Goal: Task Accomplishment & Management: Complete application form

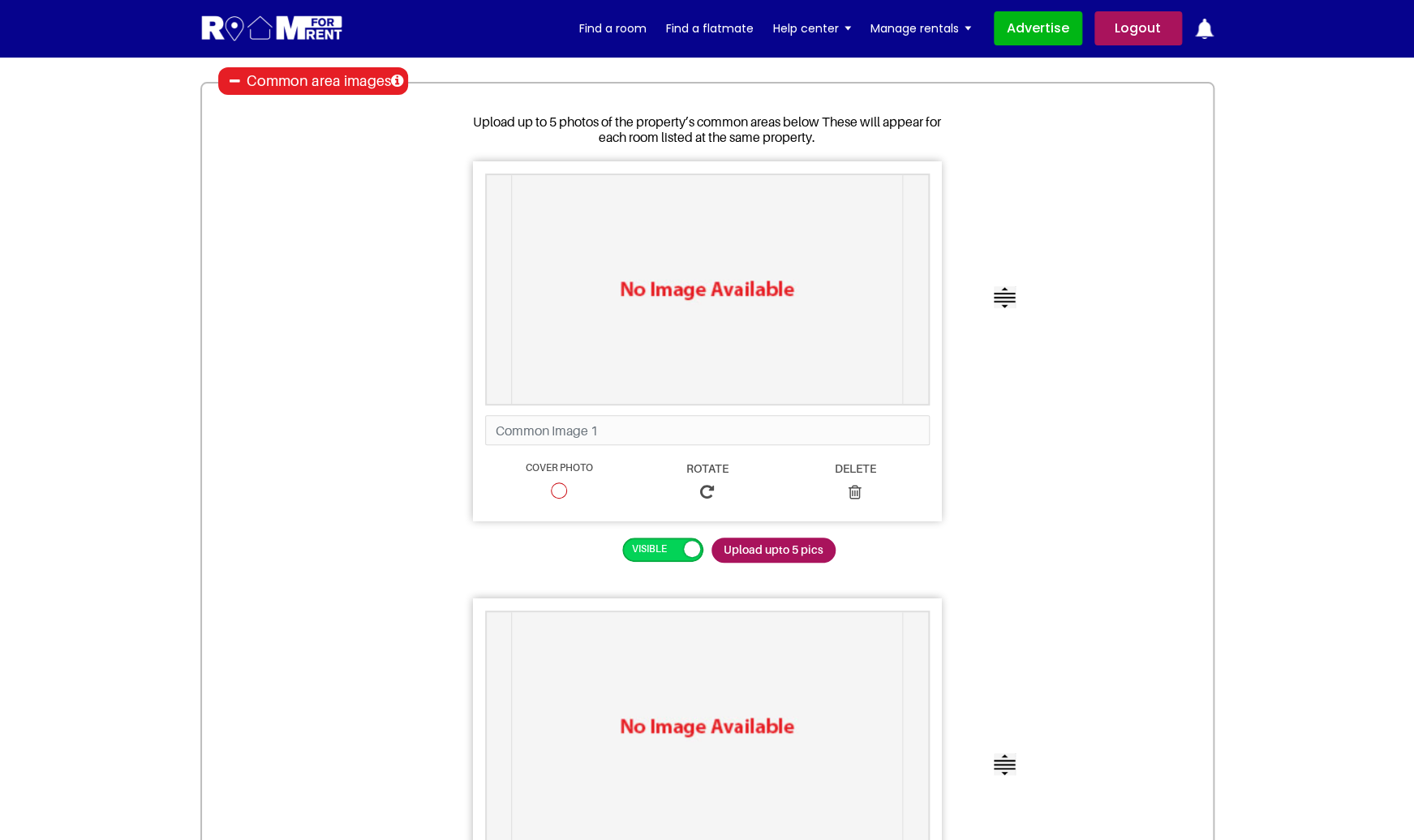
scroll to position [172, 0]
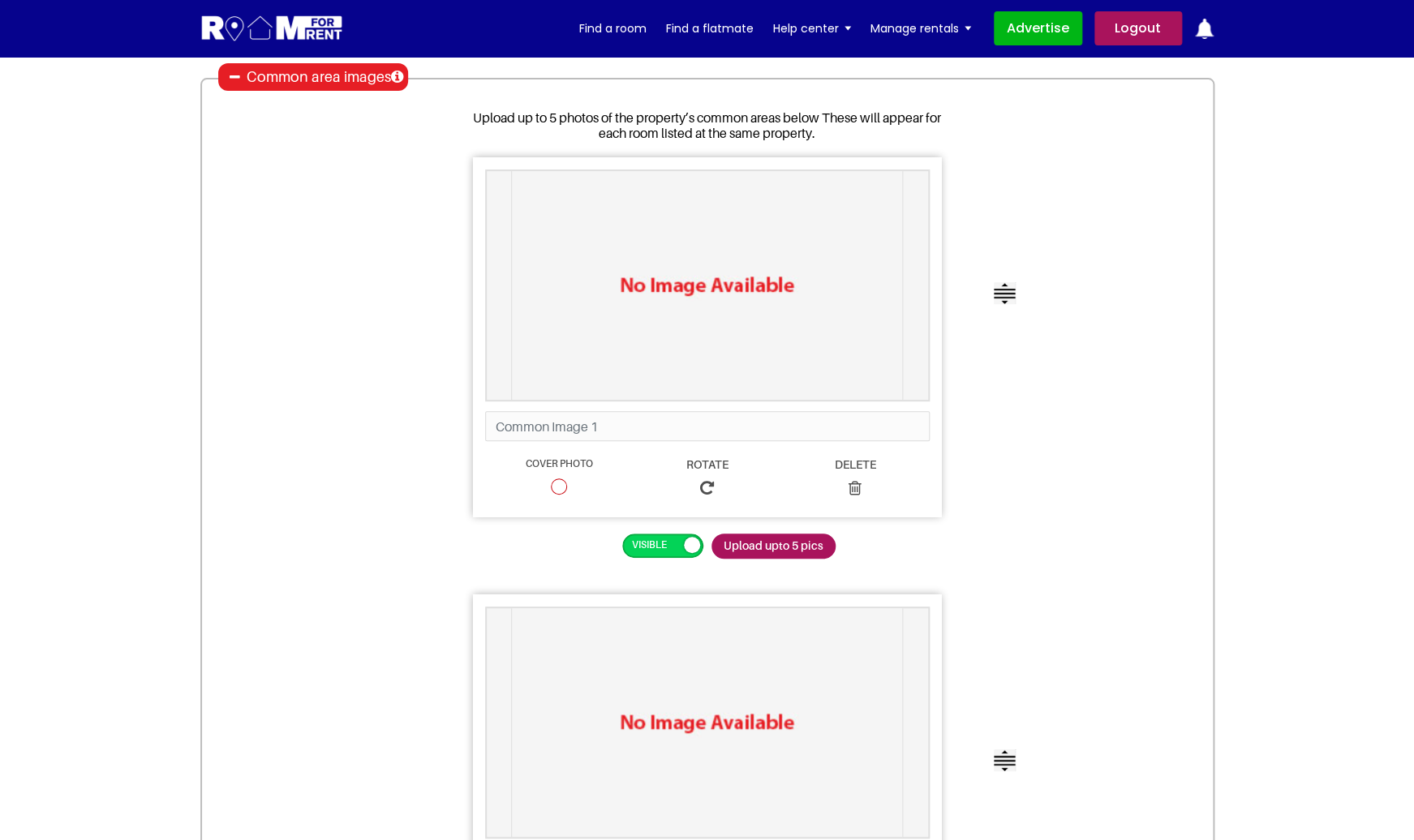
click at [564, 483] on span at bounding box center [559, 486] width 16 height 16
click at [564, 483] on input "Cover Photo" at bounding box center [559, 485] width 10 height 10
click at [564, 483] on span at bounding box center [559, 486] width 16 height 16
click at [564, 483] on input "Cover Photo" at bounding box center [559, 485] width 10 height 10
radio input "true"
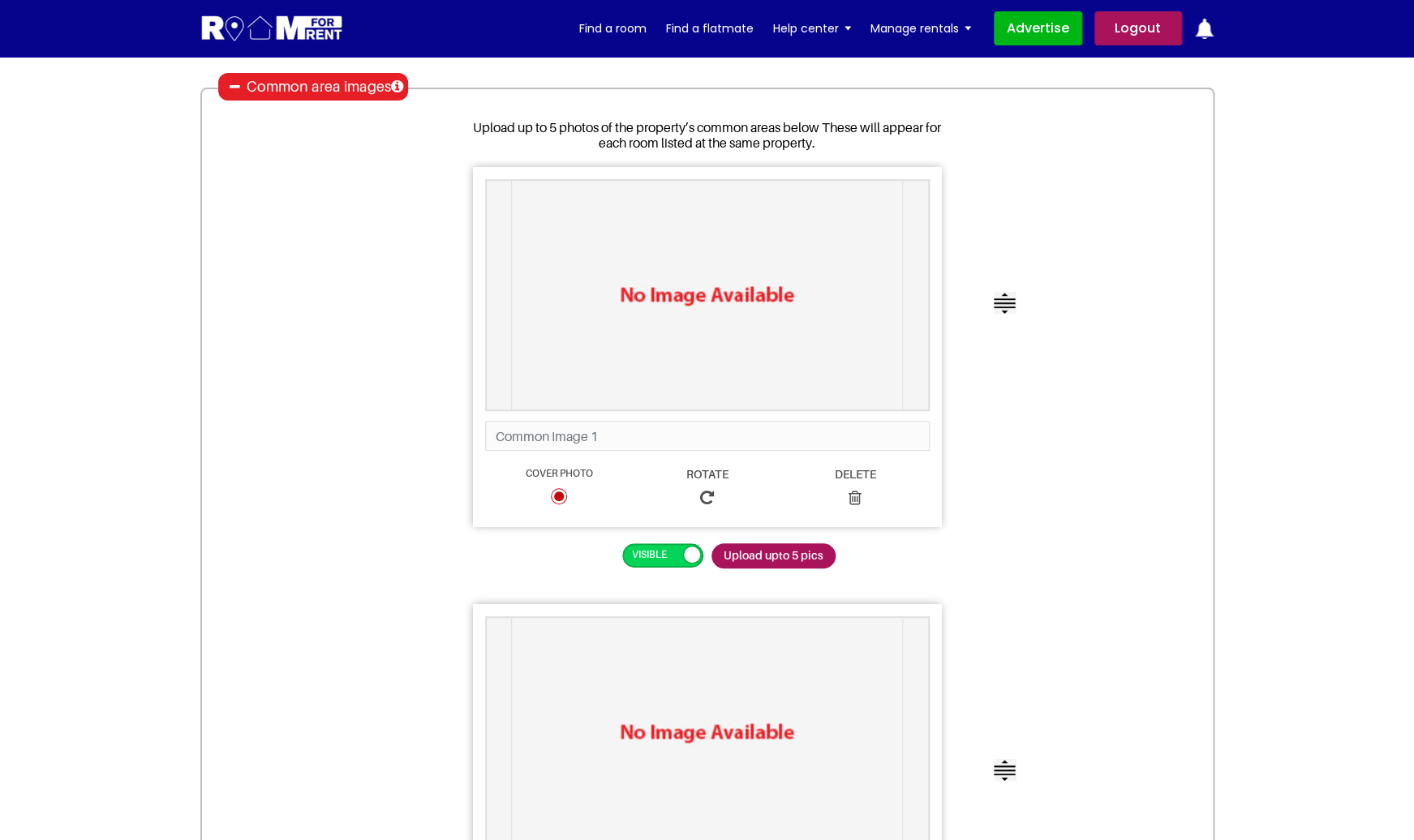
scroll to position [154, 0]
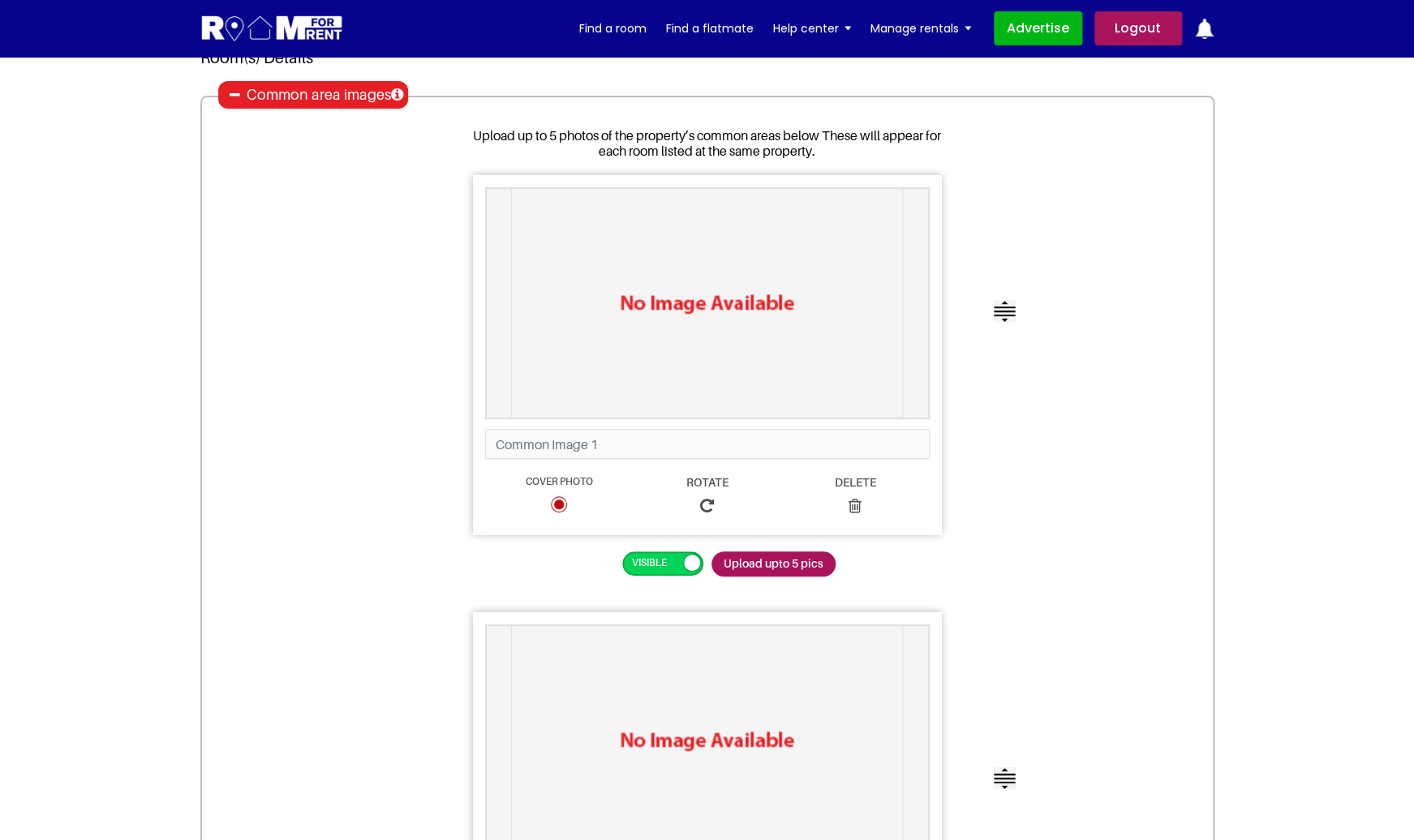
click at [233, 93] on icon at bounding box center [235, 95] width 10 height 13
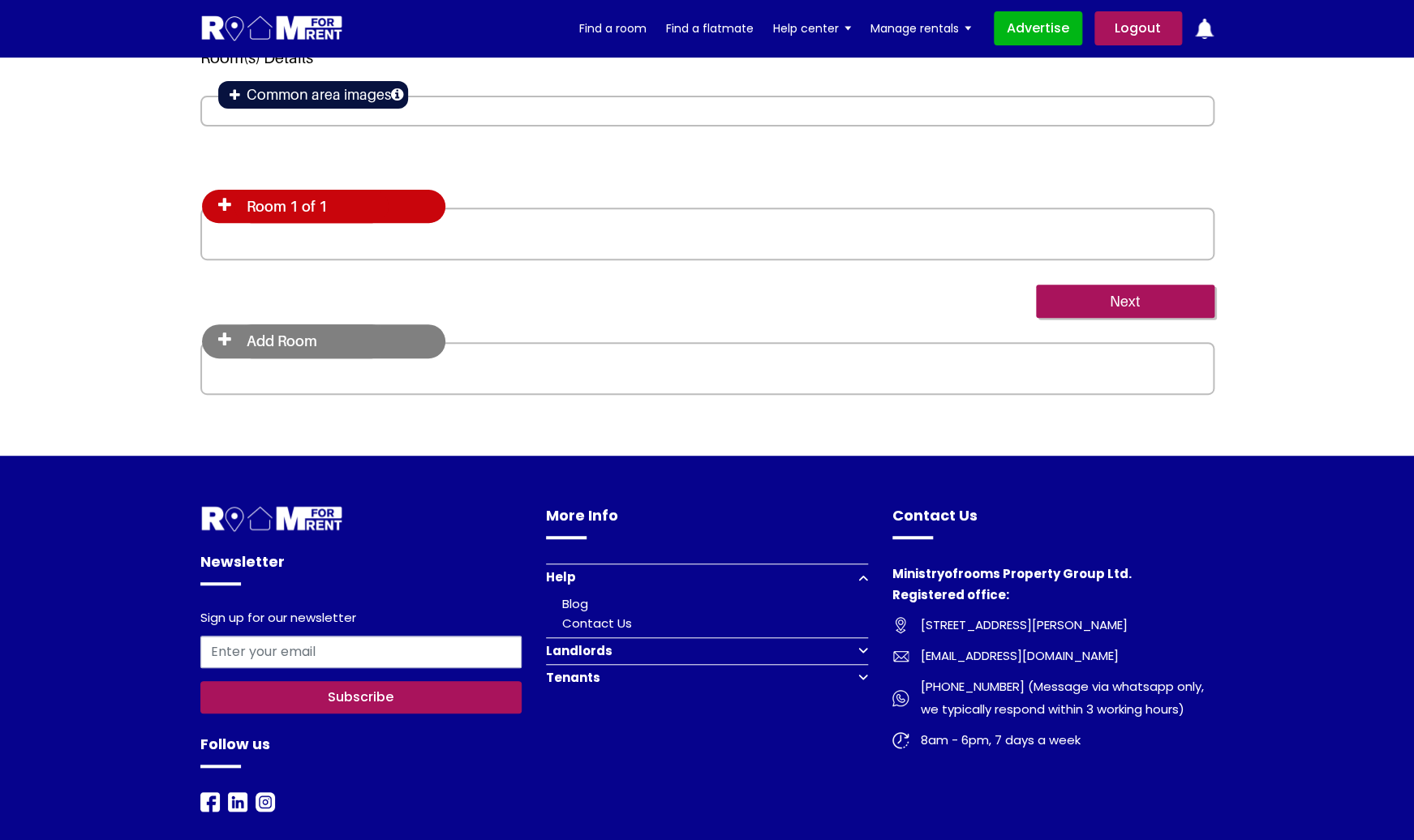
click at [226, 206] on icon at bounding box center [224, 205] width 13 height 16
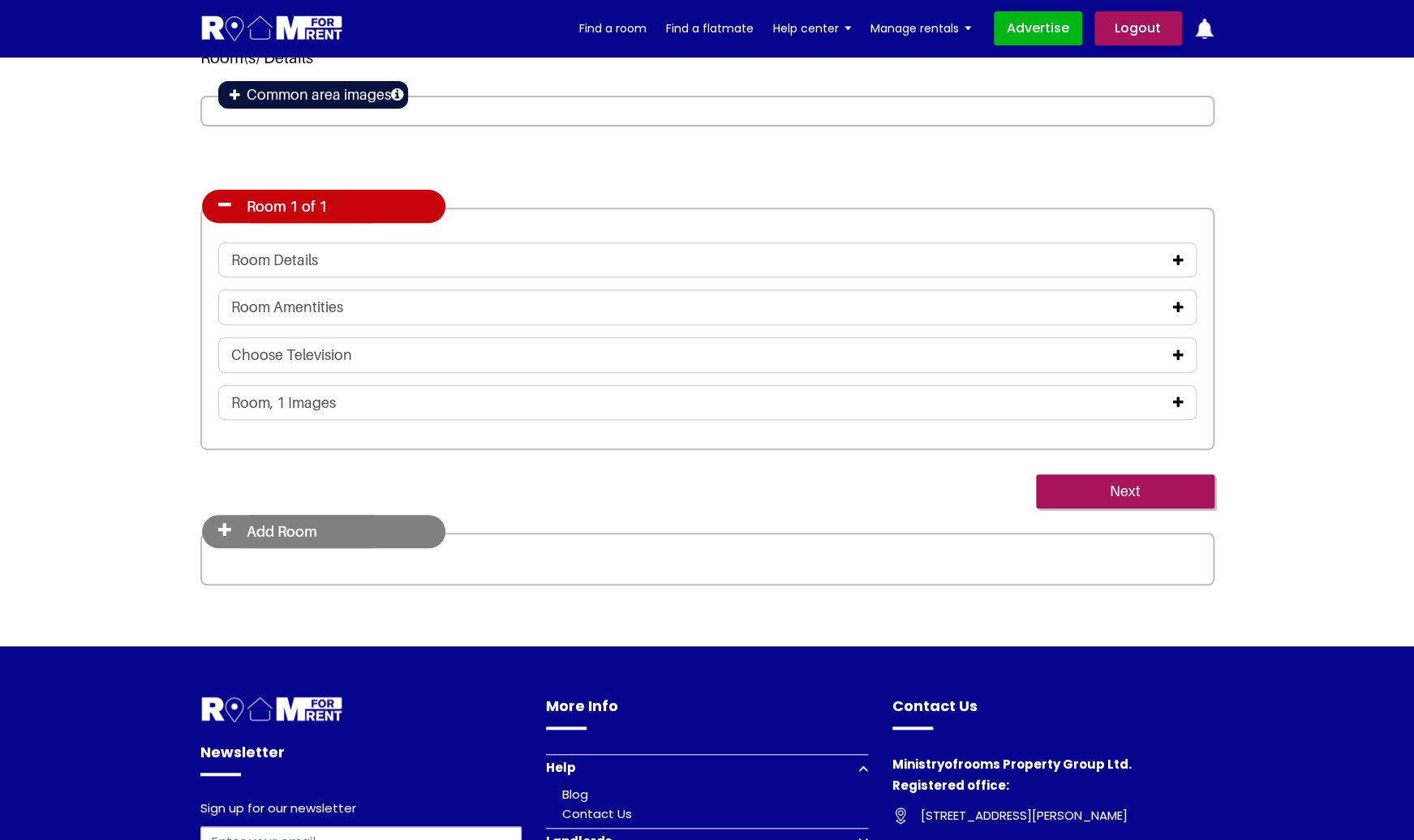
click at [1179, 406] on icon at bounding box center [1178, 401] width 10 height 13
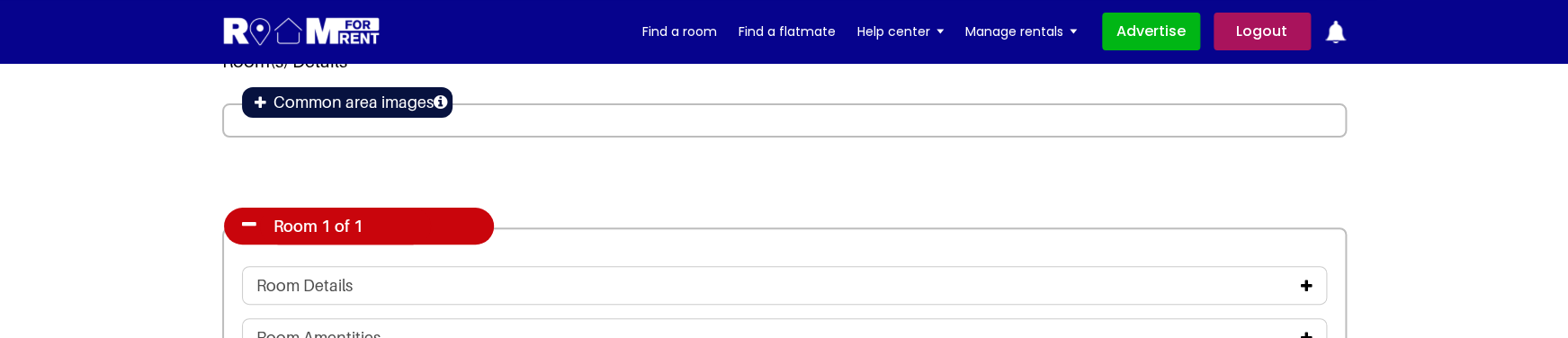
scroll to position [175, 0]
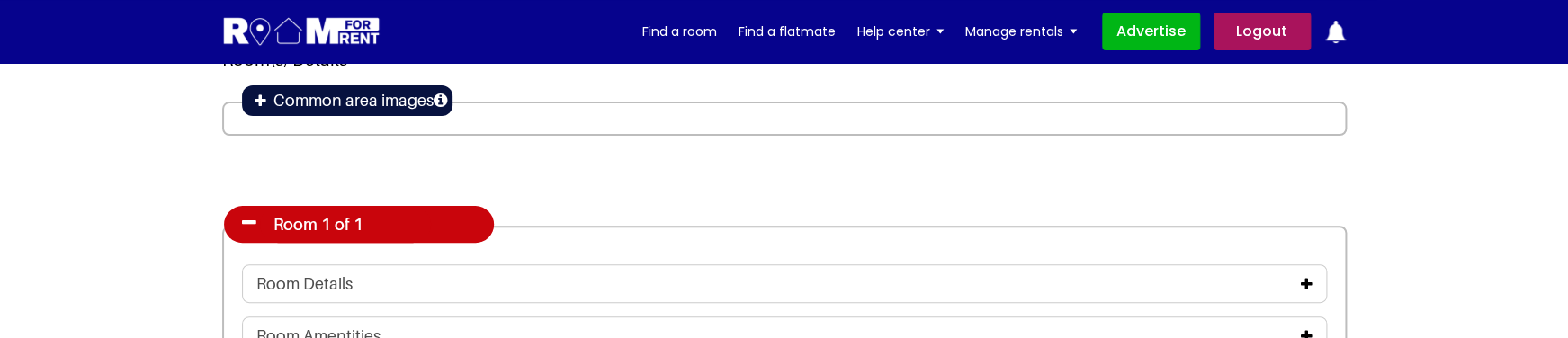
click at [262, 101] on icon at bounding box center [261, 100] width 11 height 14
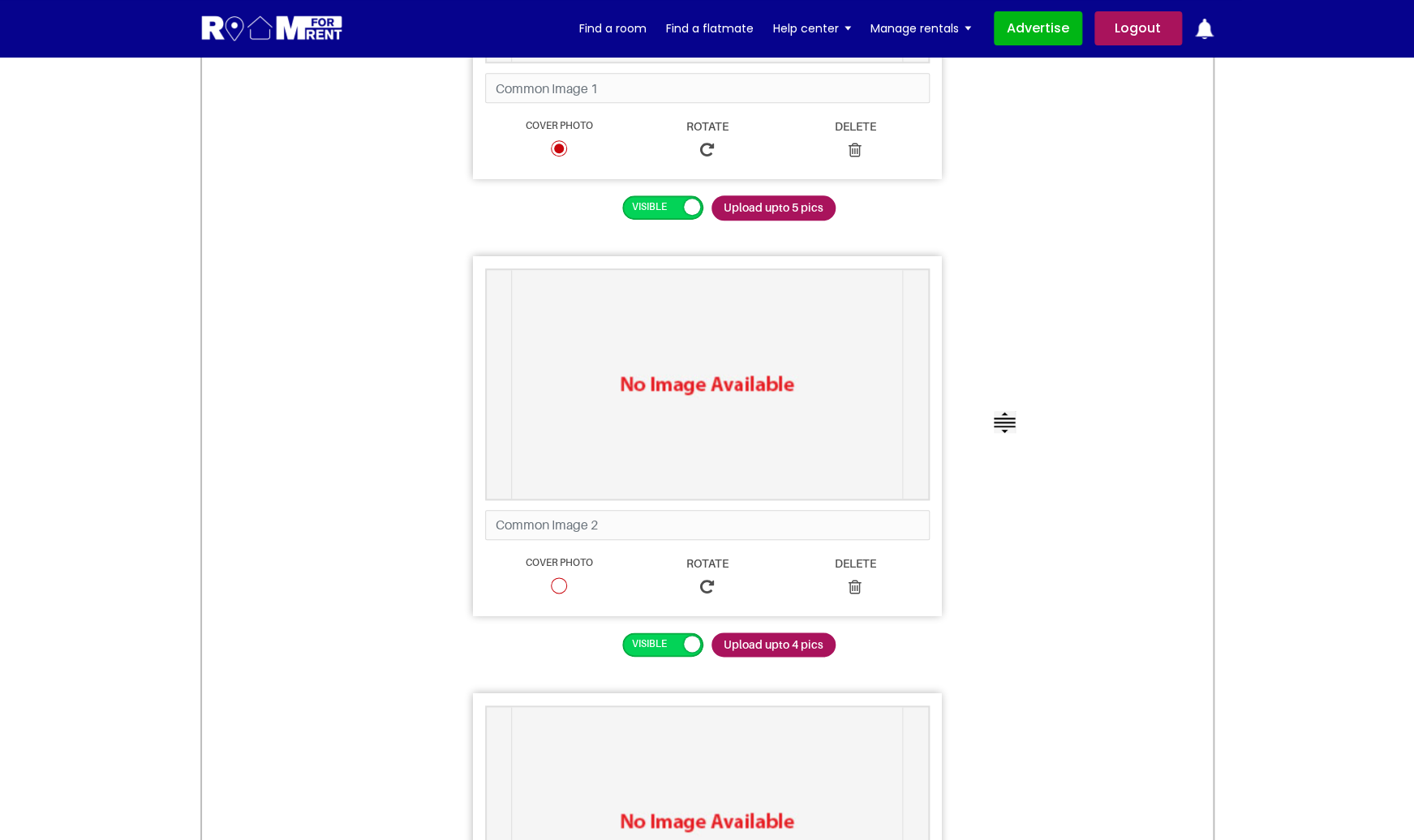
scroll to position [0, 0]
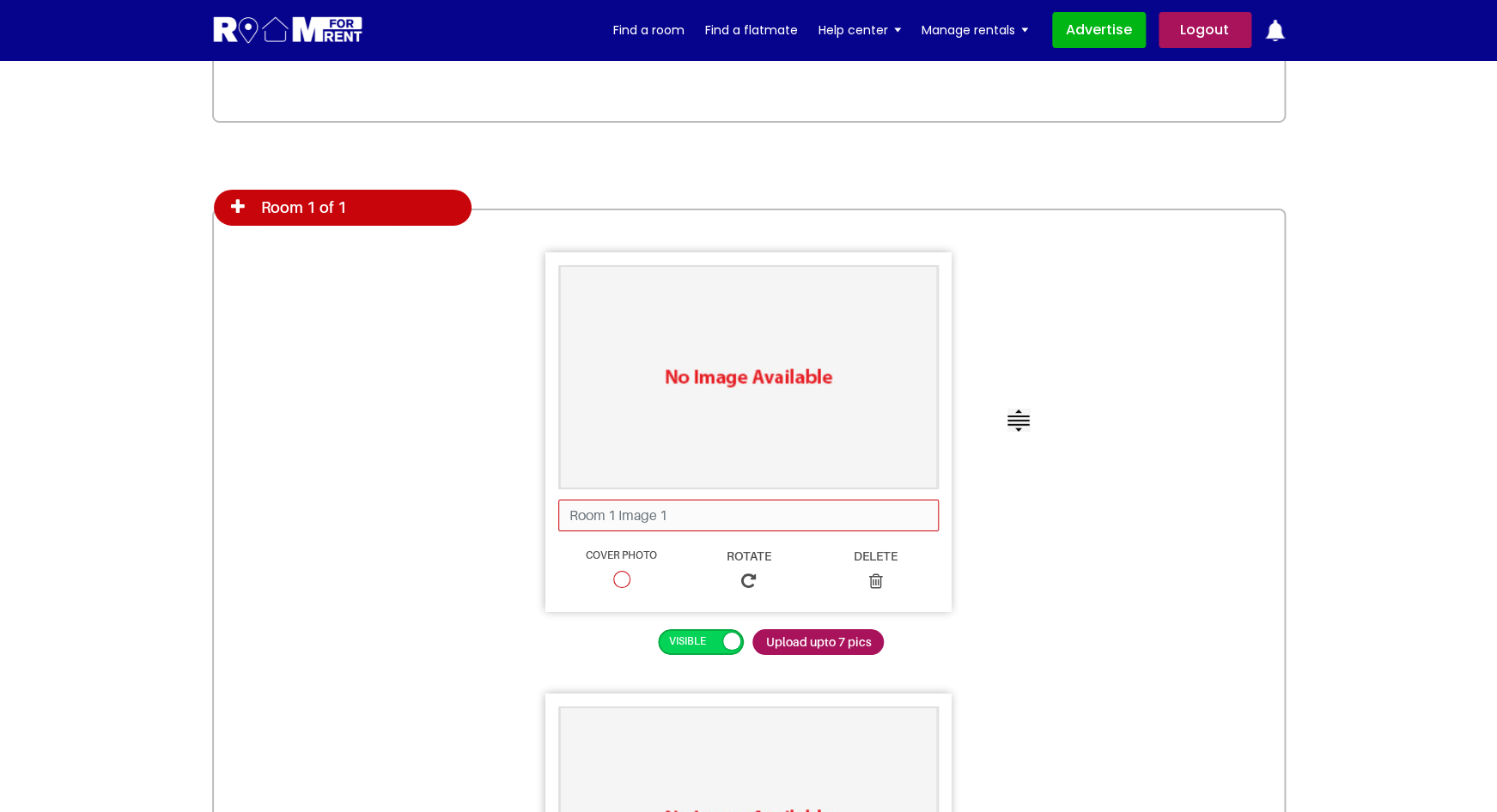
scroll to position [2600, 0]
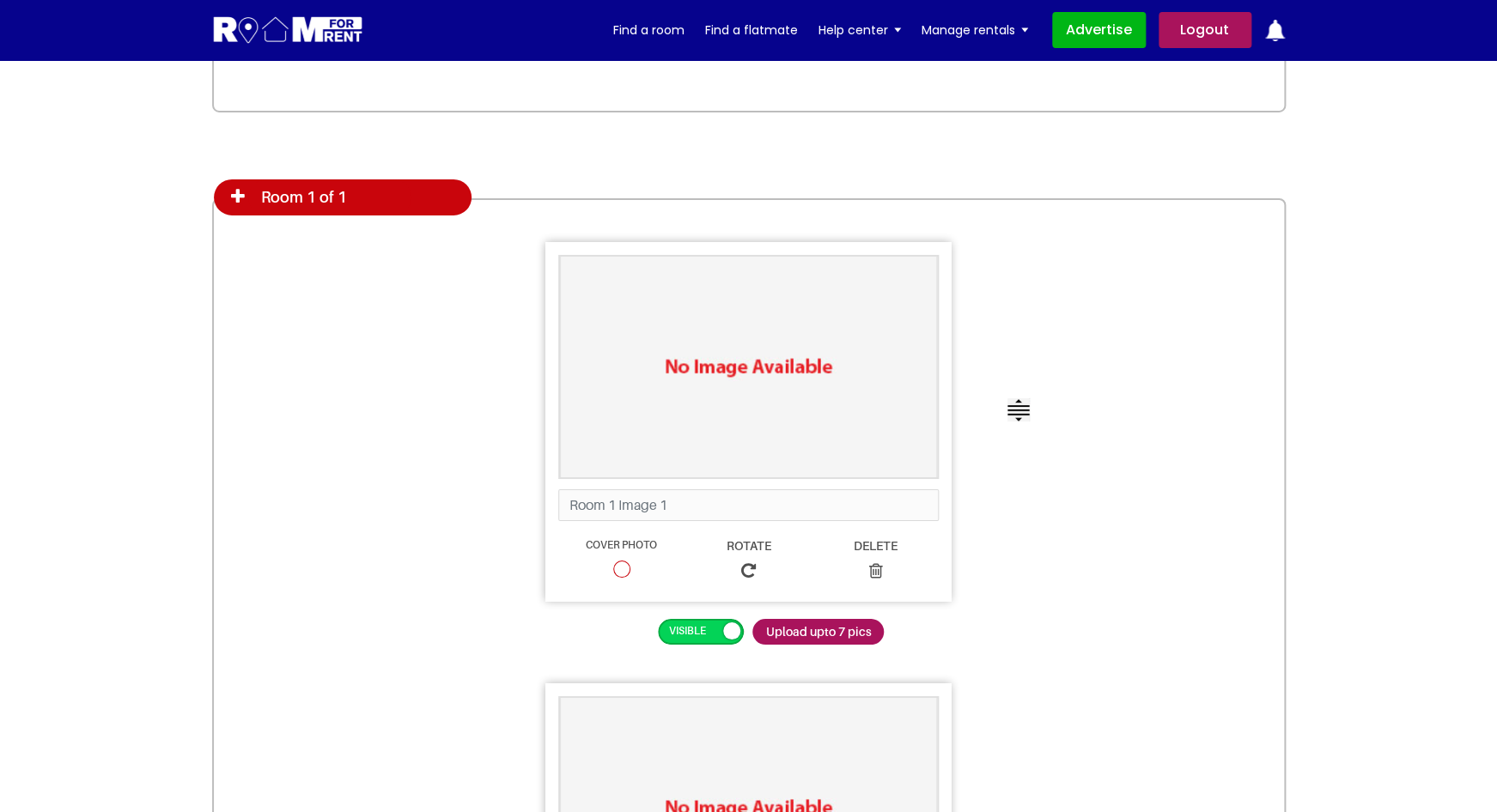
click at [237, 195] on icon at bounding box center [237, 196] width 13 height 17
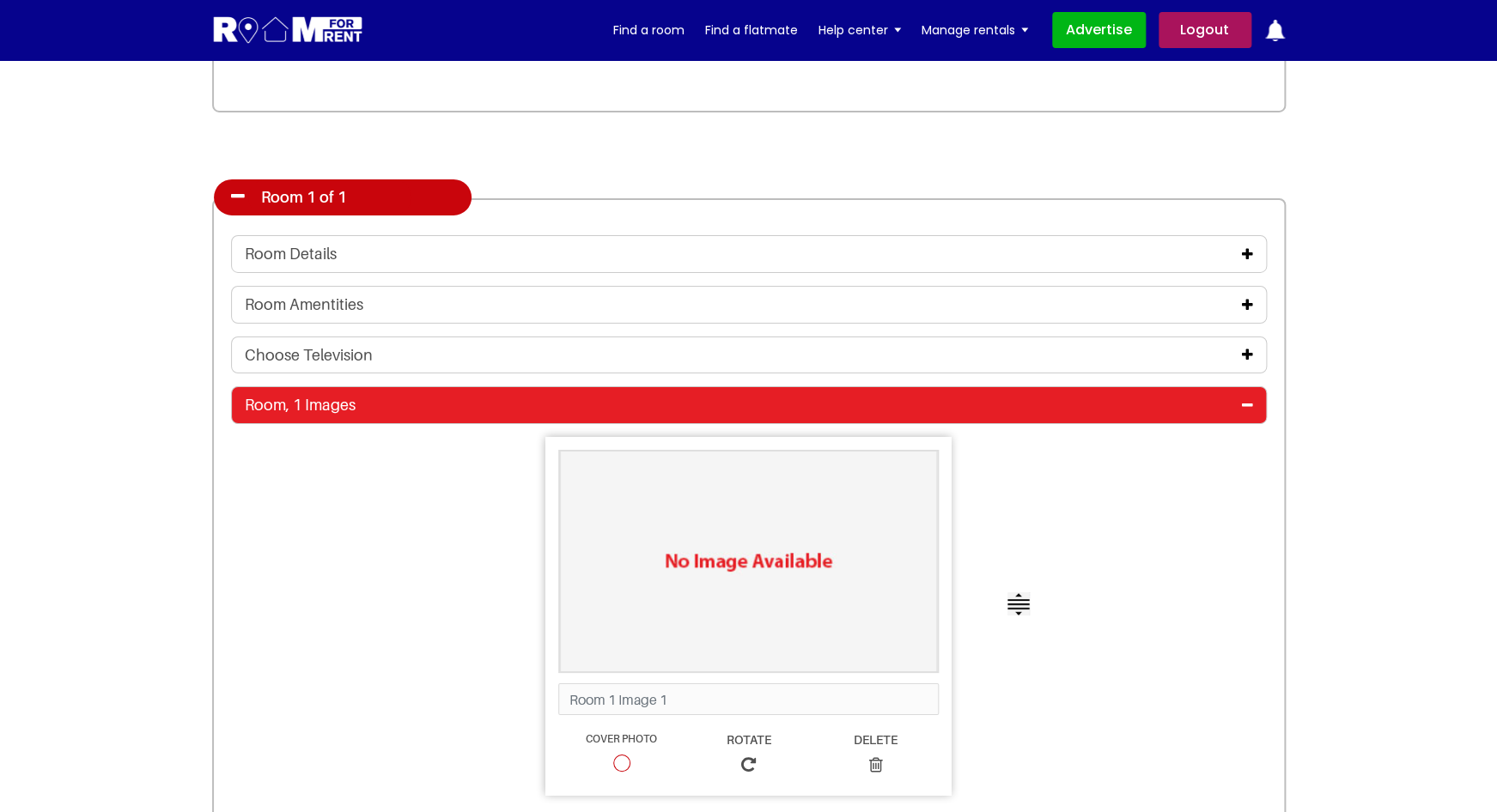
click at [1252, 408] on icon at bounding box center [1247, 404] width 11 height 13
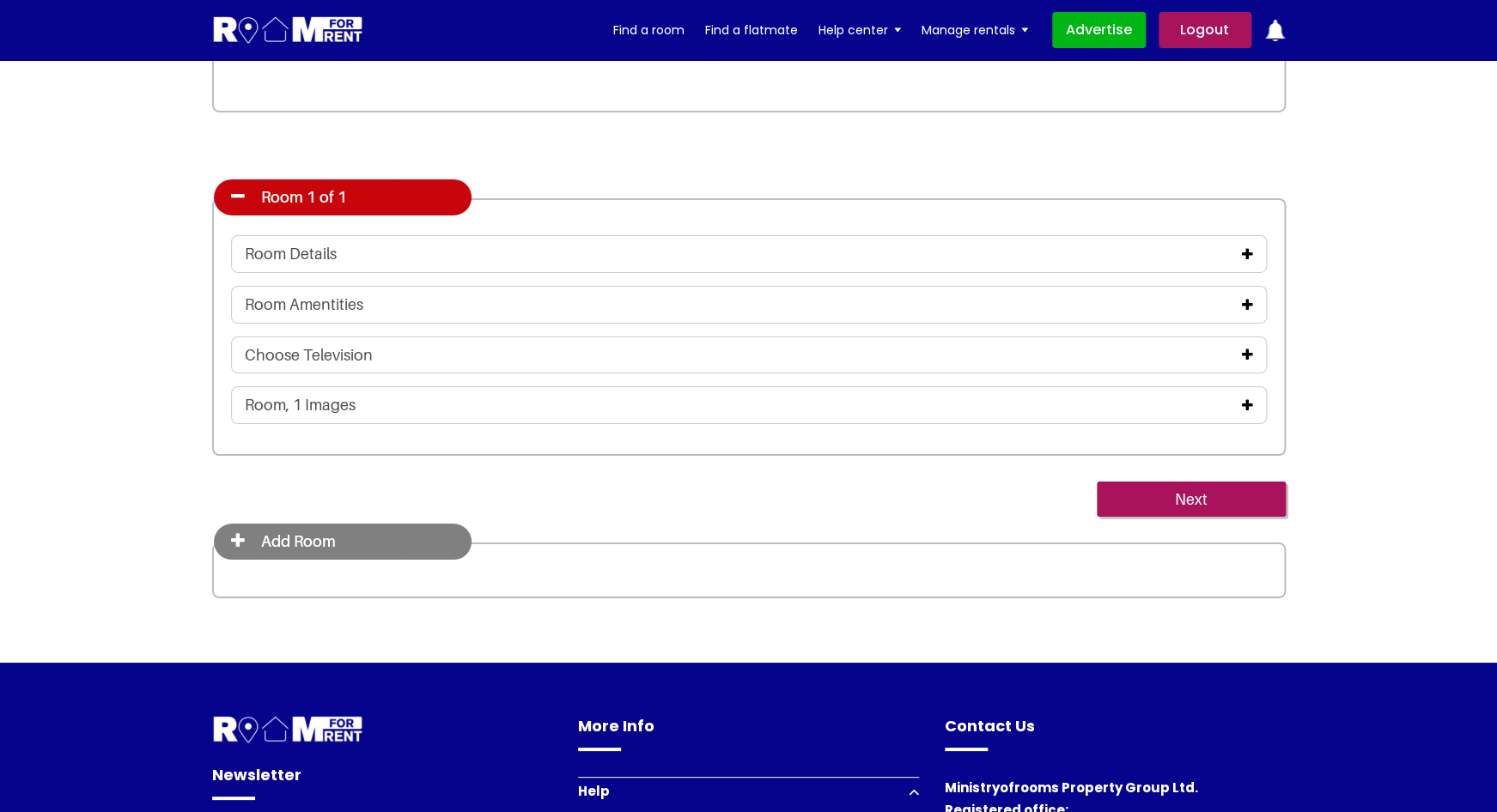
scroll to position [2602, 0]
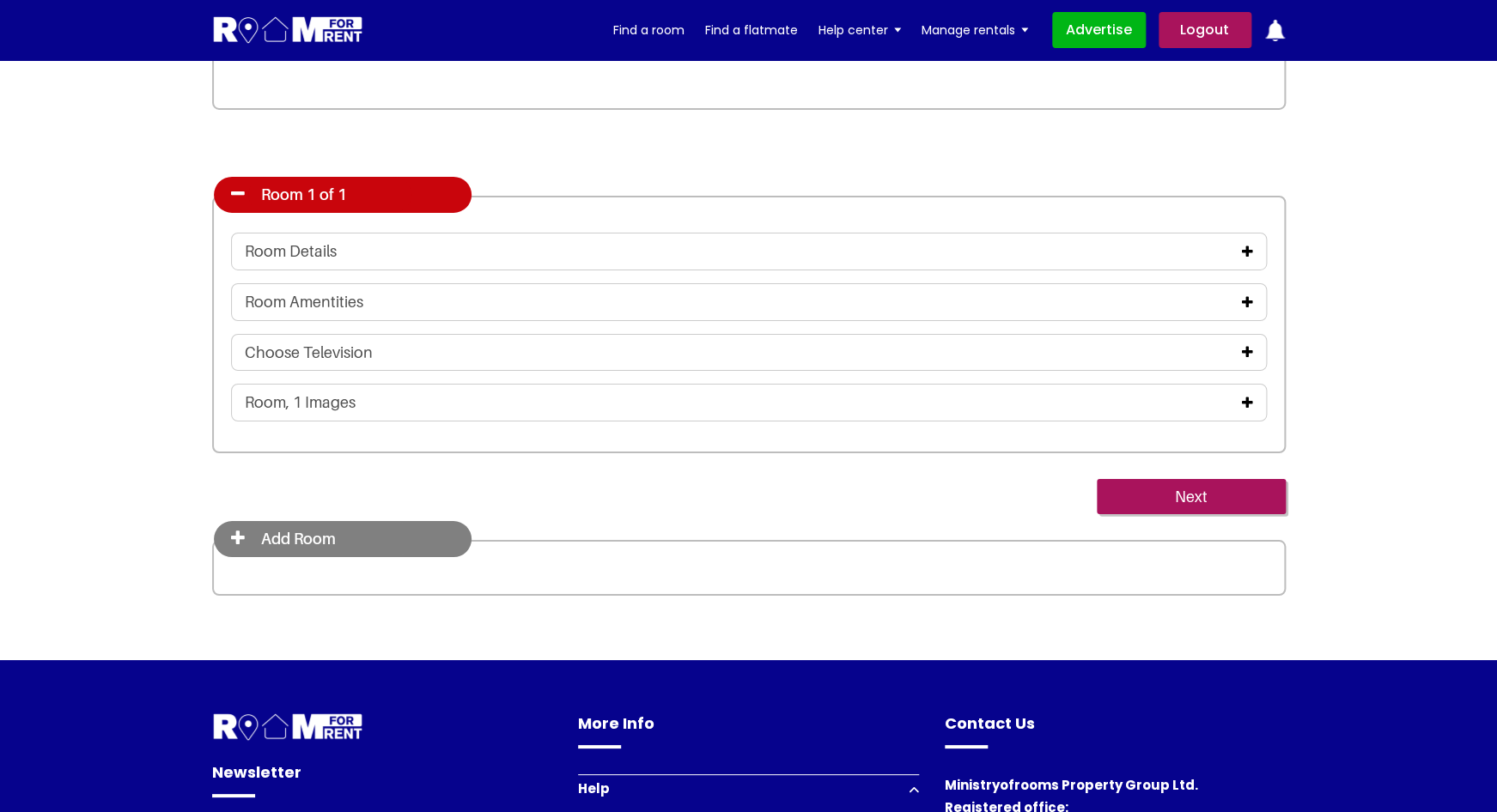
click at [1244, 247] on icon at bounding box center [1247, 251] width 11 height 13
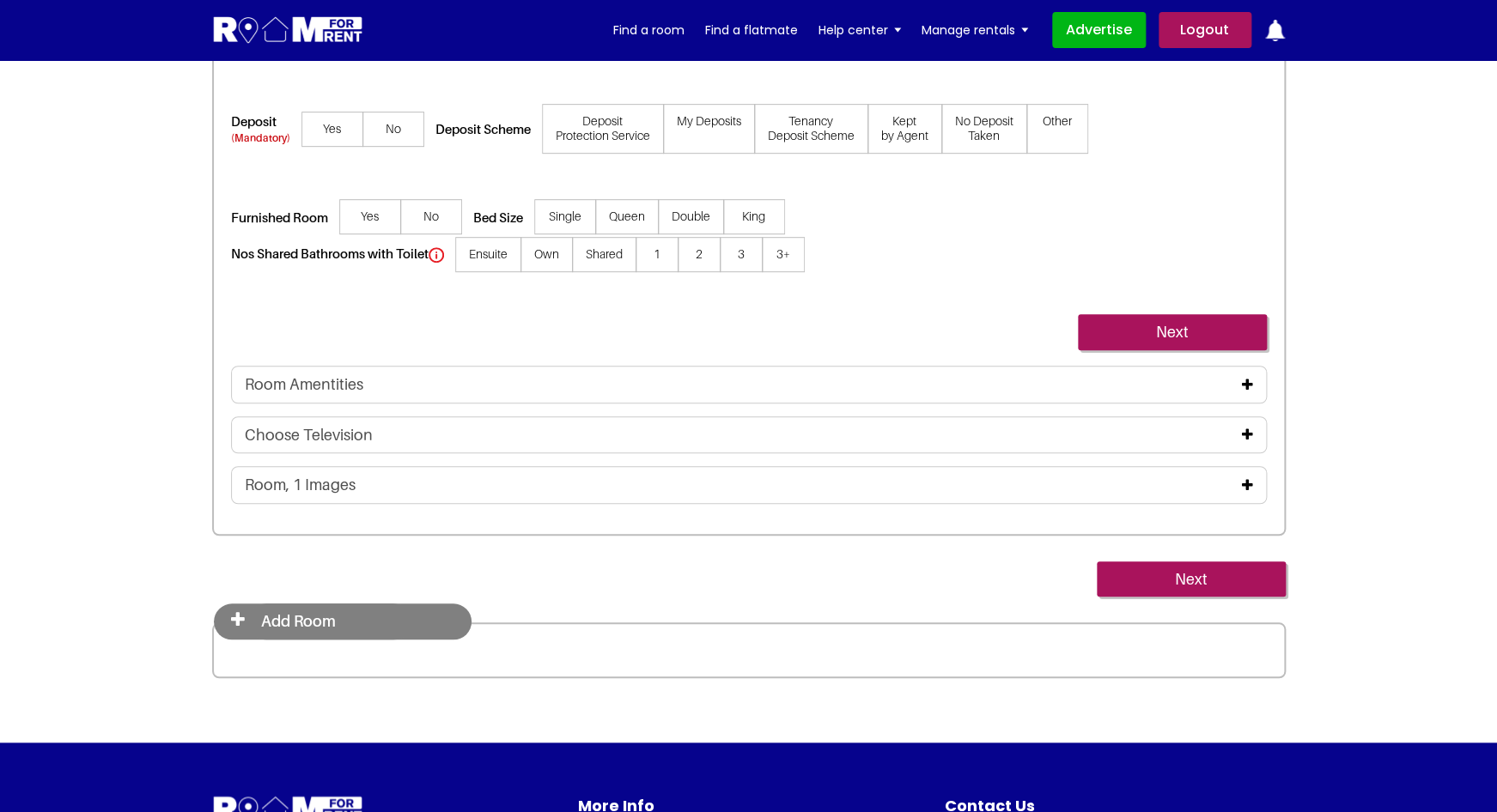
scroll to position [3330, 0]
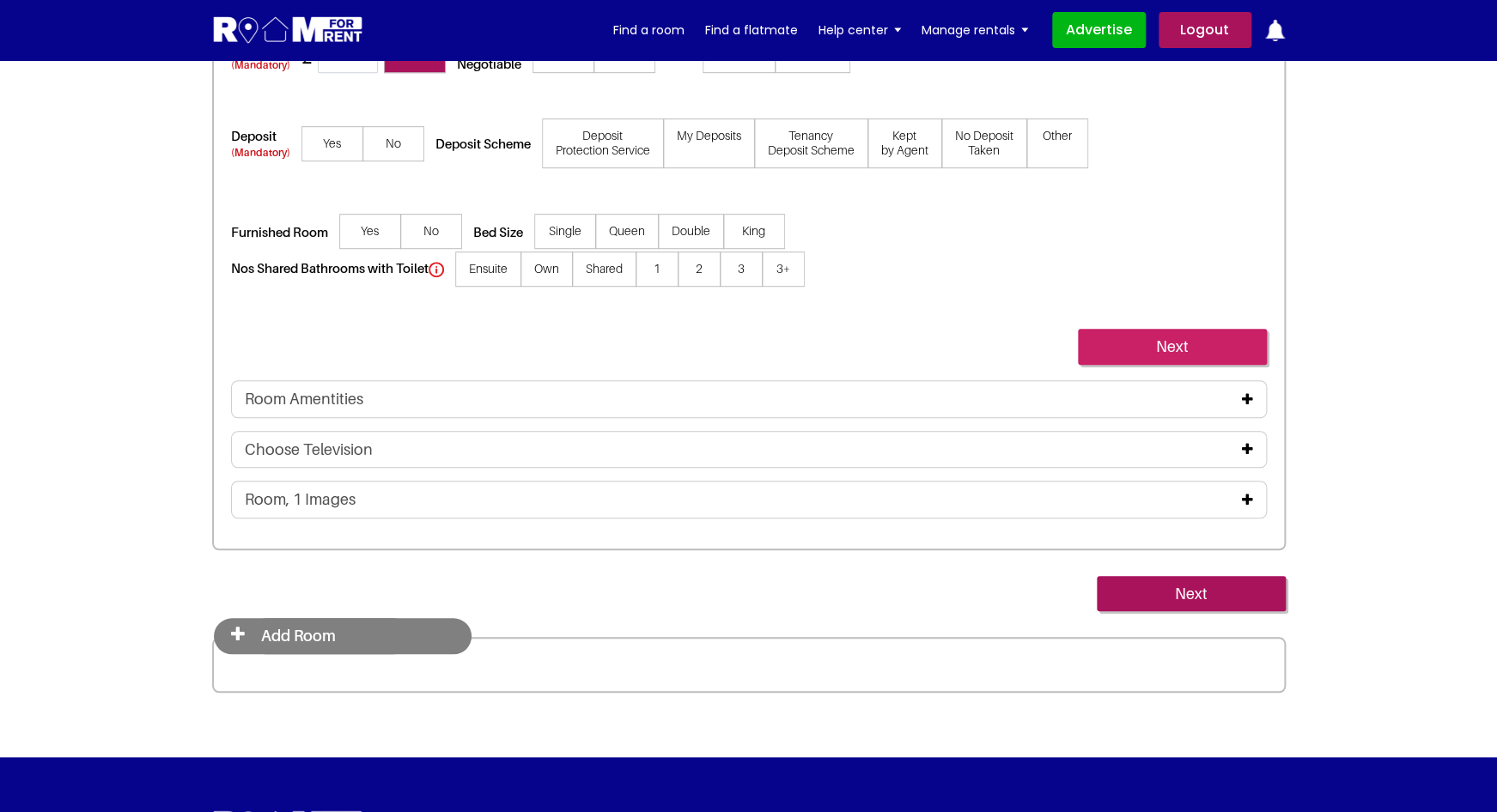
click at [1145, 329] on link "Next" at bounding box center [1172, 347] width 189 height 36
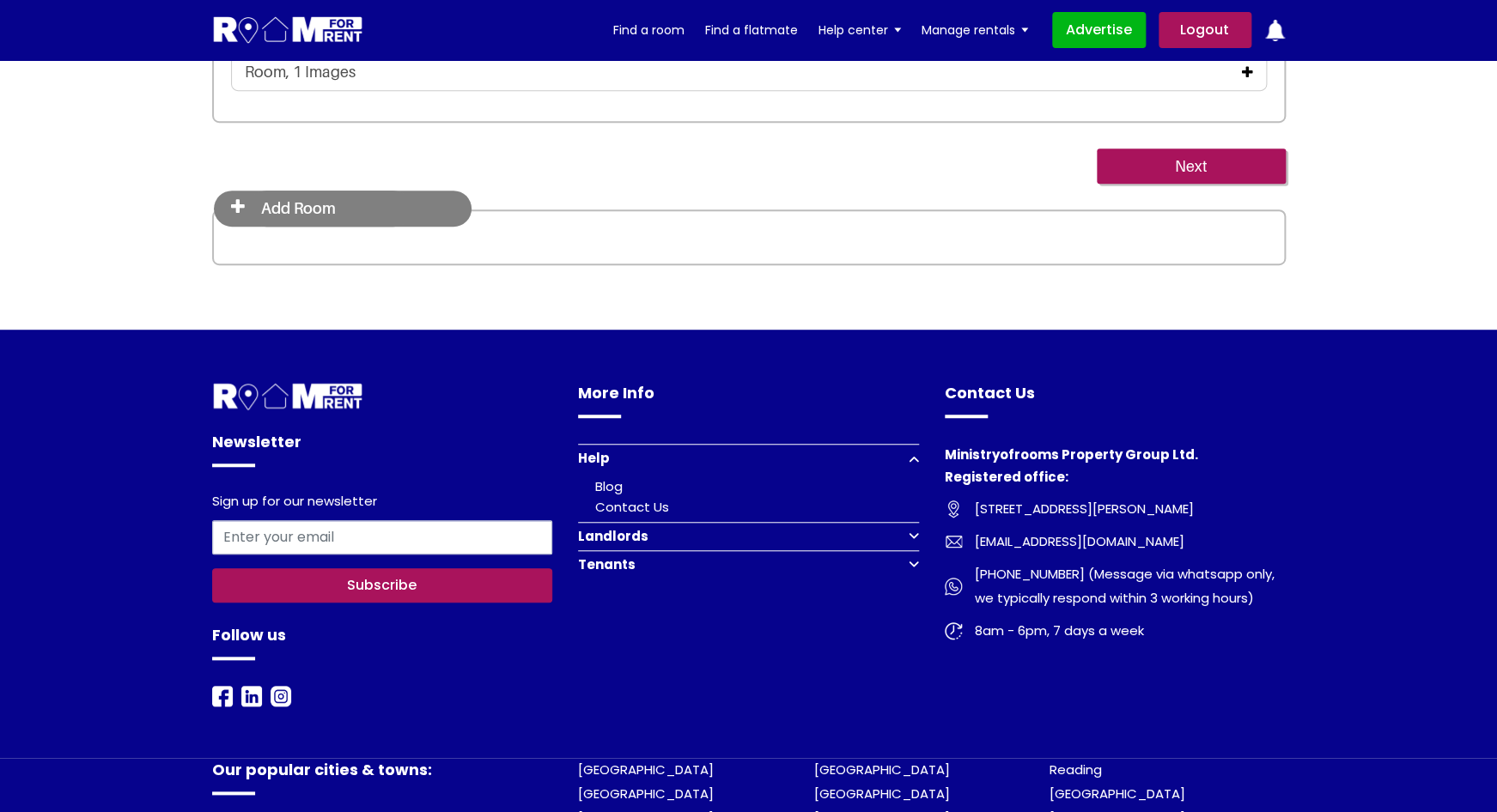
scroll to position [2542, 0]
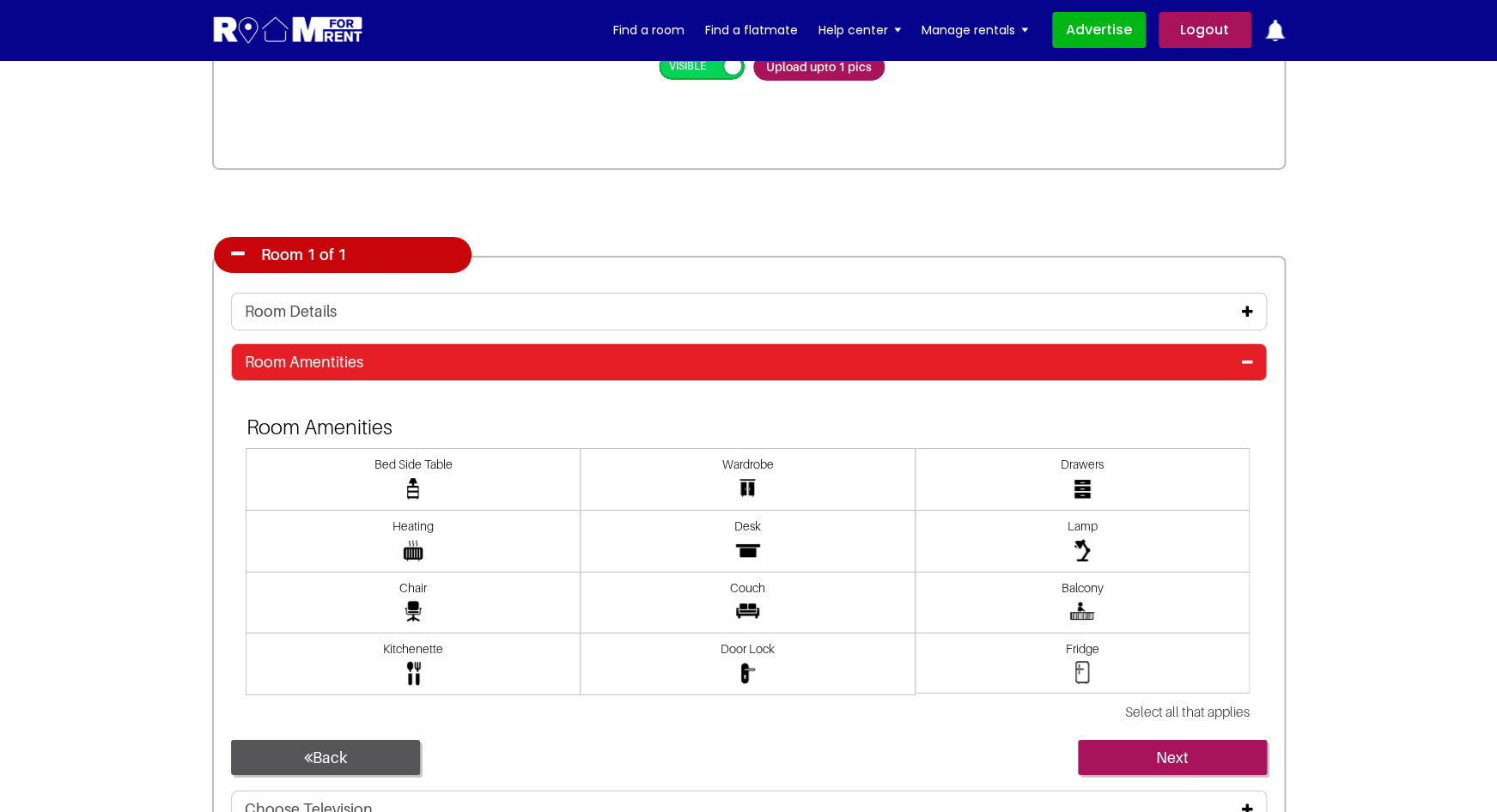
click at [1242, 359] on icon at bounding box center [1247, 361] width 11 height 13
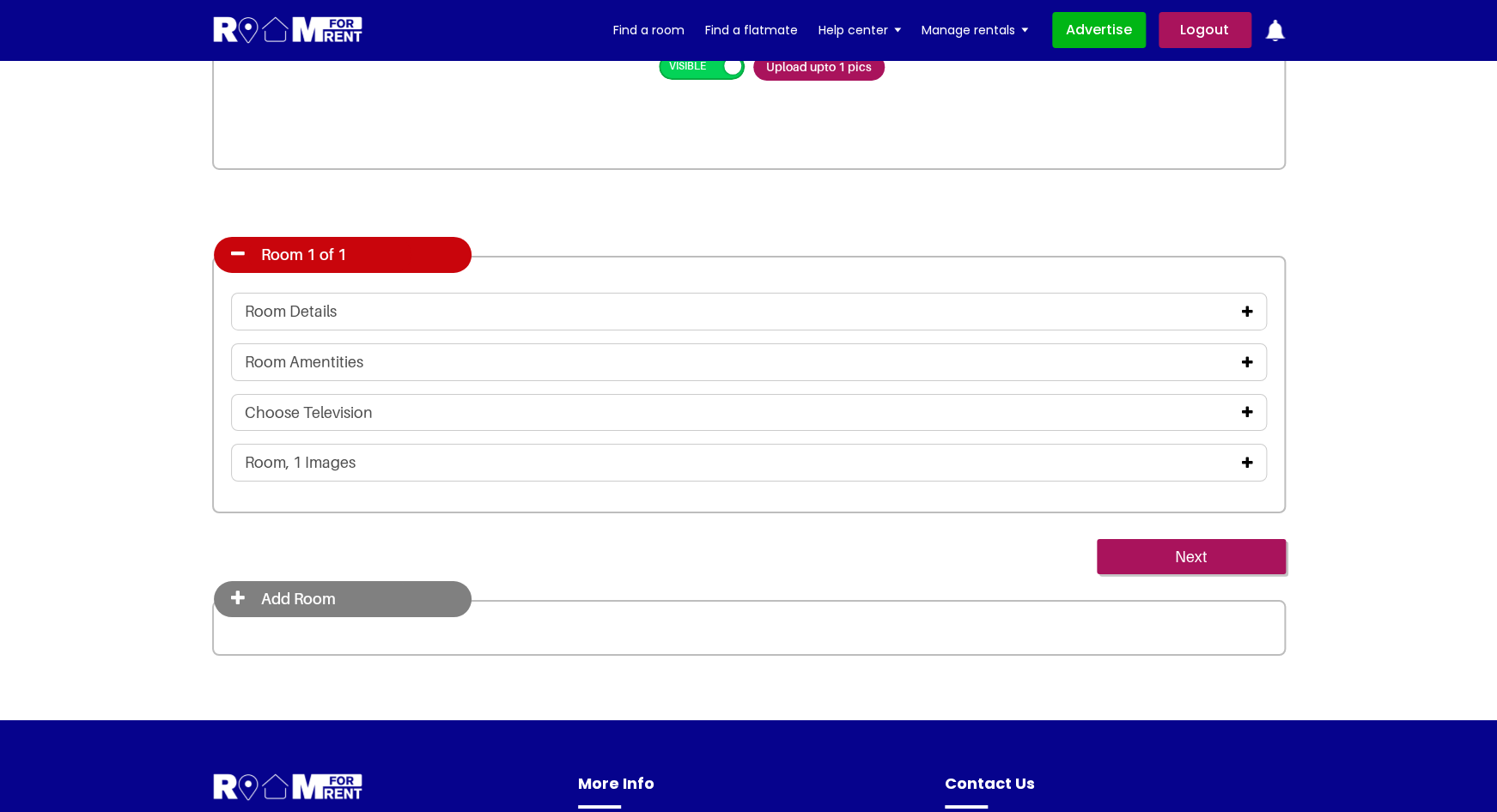
click at [1252, 461] on icon at bounding box center [1247, 462] width 11 height 13
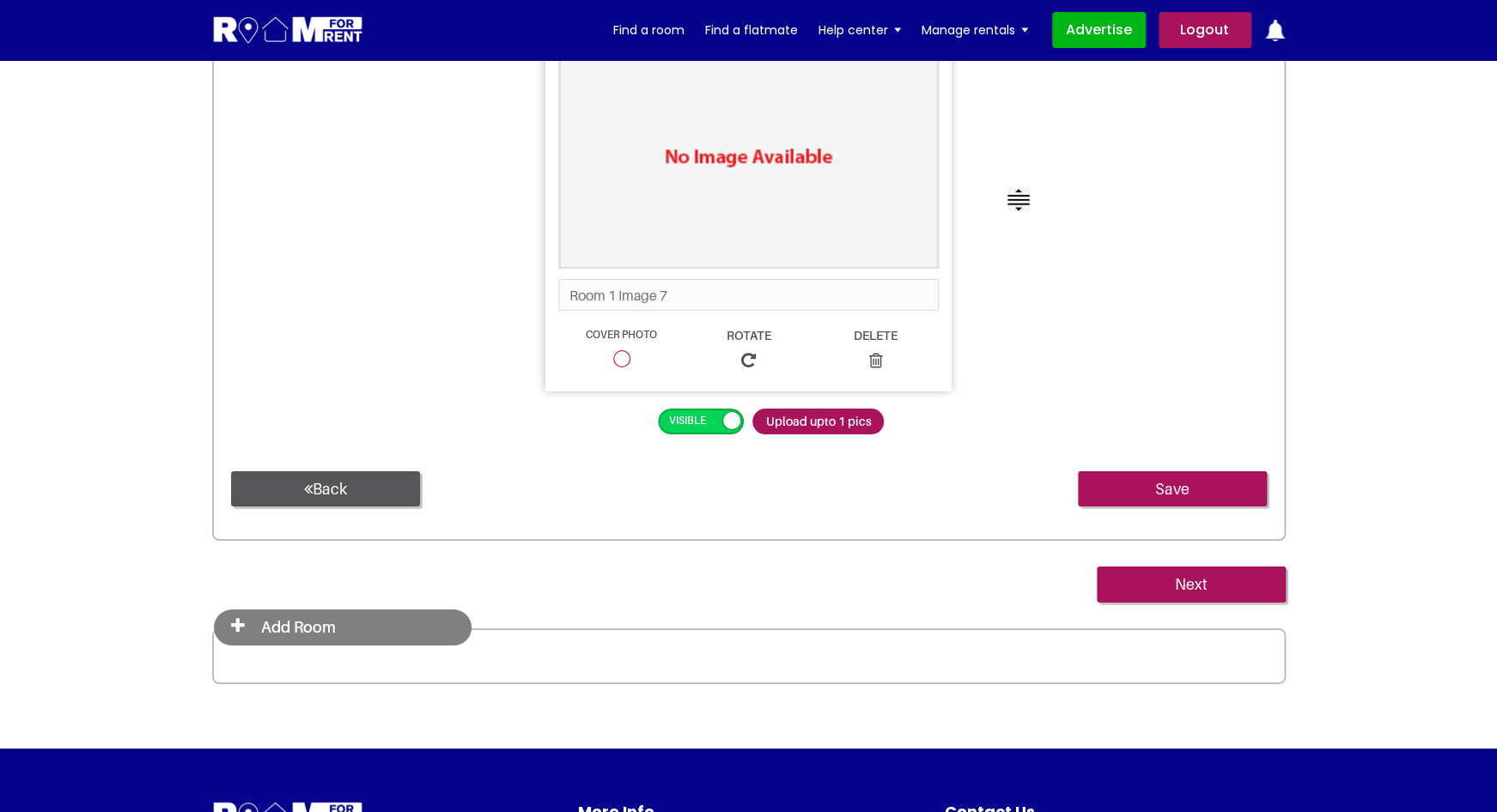
scroll to position [5647, 0]
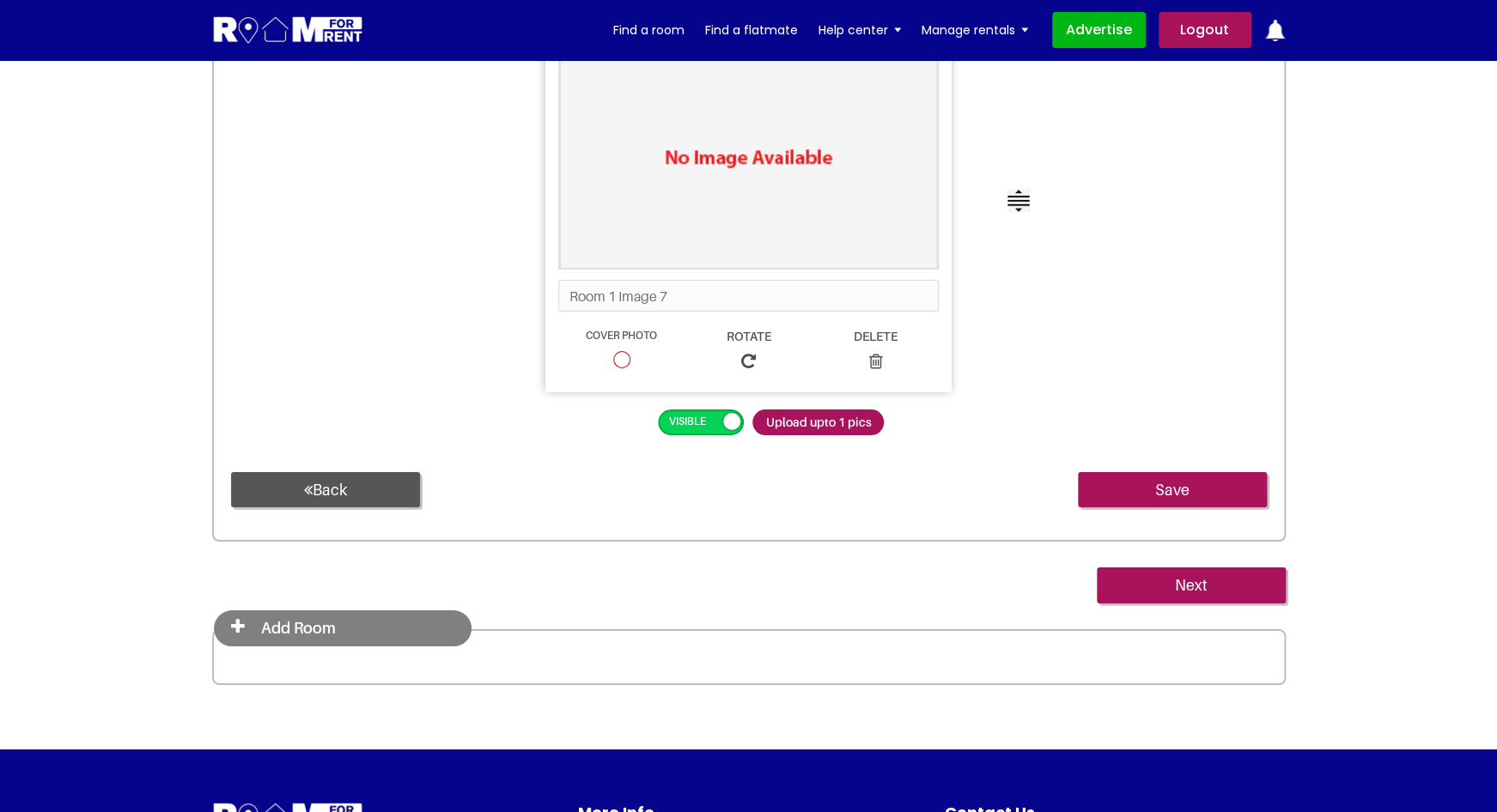
drag, startPoint x: 335, startPoint y: 625, endPoint x: 235, endPoint y: 621, distance: 100.1
click at [235, 621] on div "Add Room" at bounding box center [343, 628] width 258 height 36
click at [278, 621] on h4 "Add Room" at bounding box center [329, 628] width 163 height 36
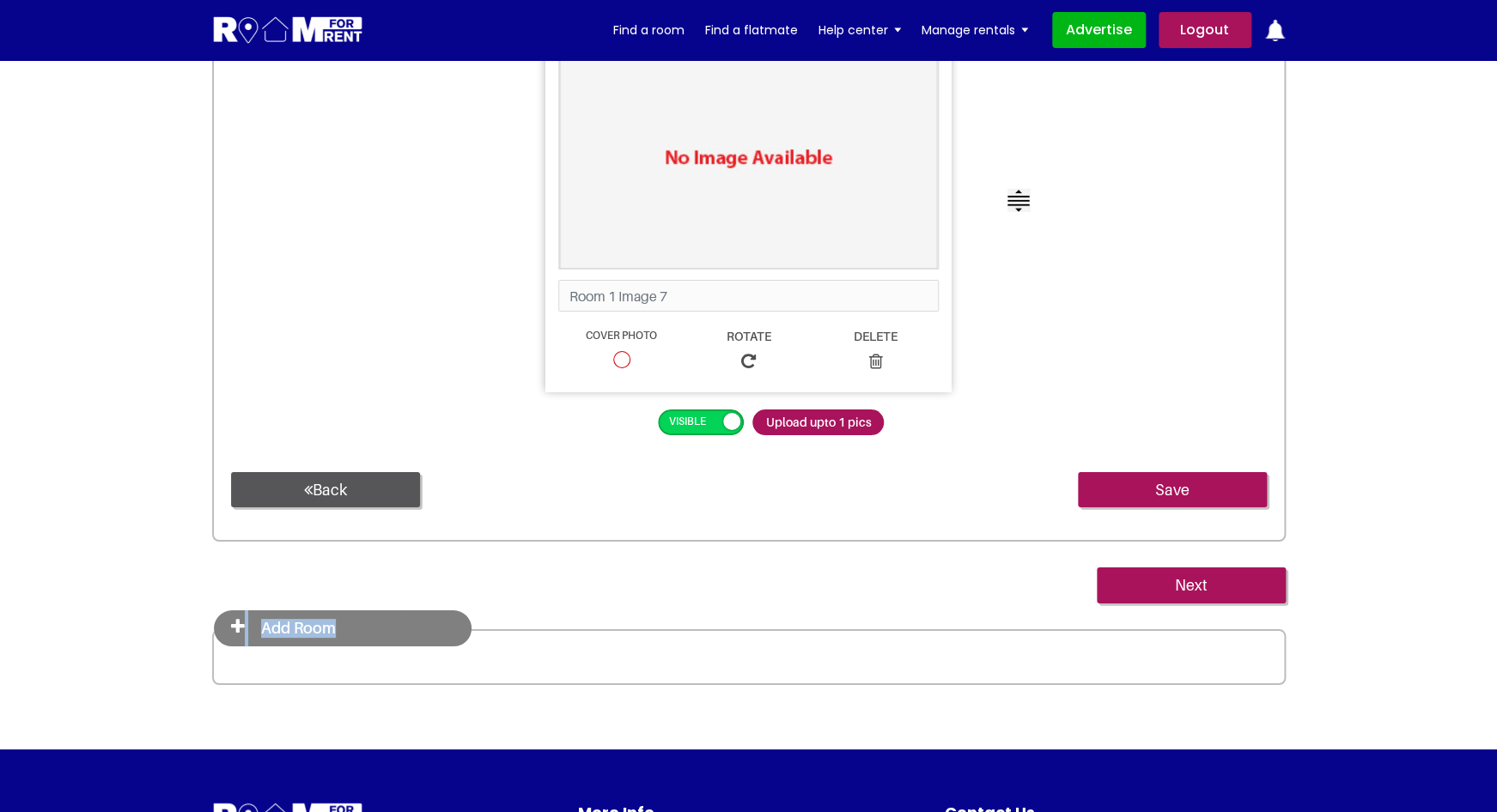
click at [278, 621] on h4 "Add Room" at bounding box center [329, 628] width 163 height 36
